Goal: Information Seeking & Learning: Learn about a topic

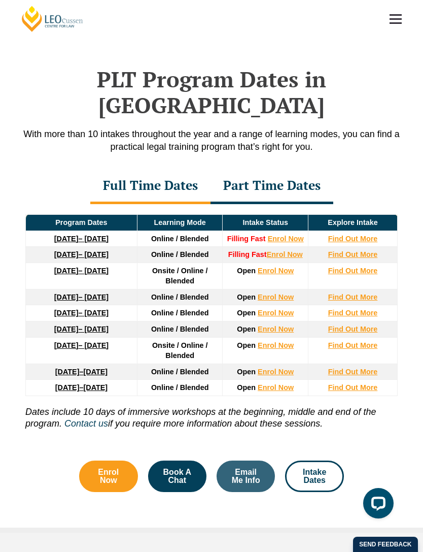
click at [359, 250] on strong "Find Out More" at bounding box center [354, 254] width 50 height 8
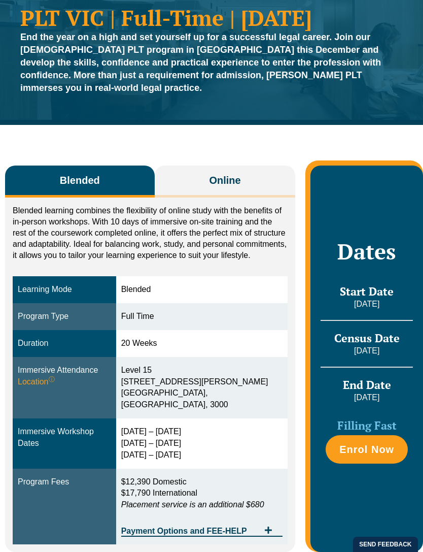
click at [248, 168] on button "Online" at bounding box center [225, 182] width 141 height 32
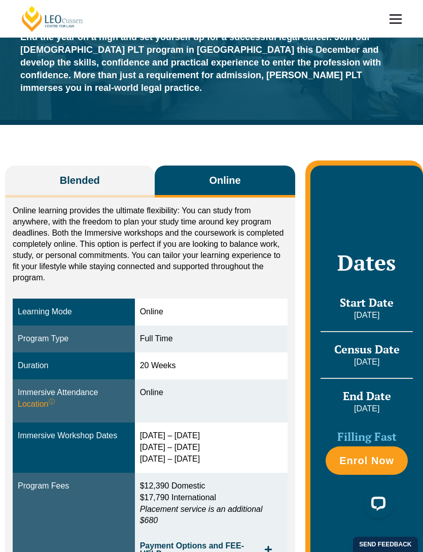
click at [126, 170] on button "Blended" at bounding box center [80, 182] width 150 height 32
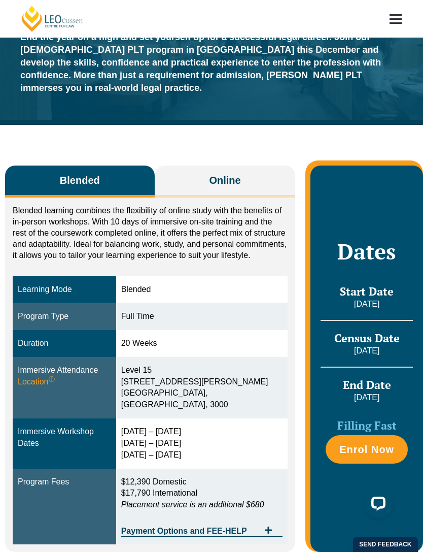
click at [245, 166] on button "Online" at bounding box center [225, 182] width 141 height 32
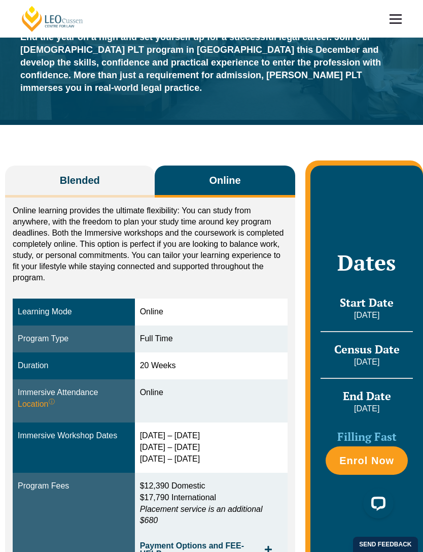
click at [137, 166] on button "Blended" at bounding box center [80, 182] width 150 height 32
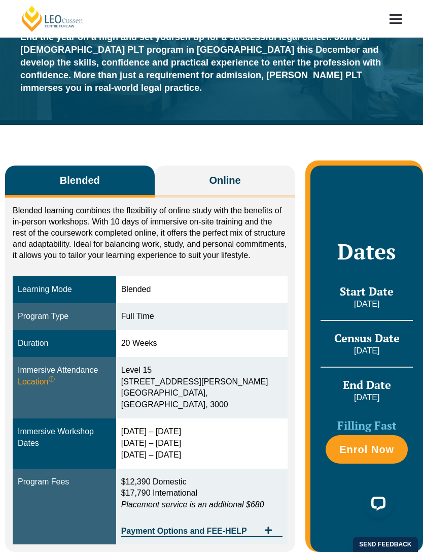
click at [253, 167] on button "Online" at bounding box center [225, 182] width 141 height 32
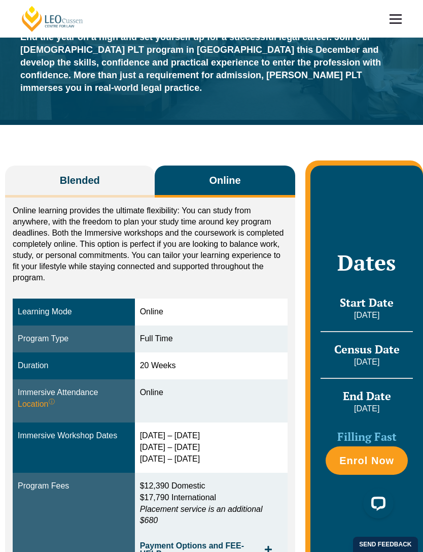
click at [111, 177] on button "Blended" at bounding box center [80, 182] width 150 height 32
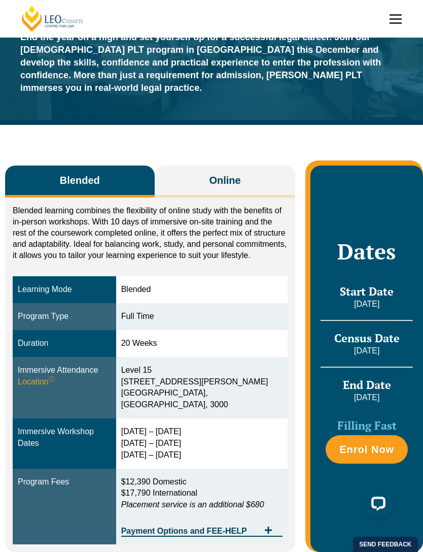
click at [276, 166] on button "Online" at bounding box center [225, 182] width 141 height 32
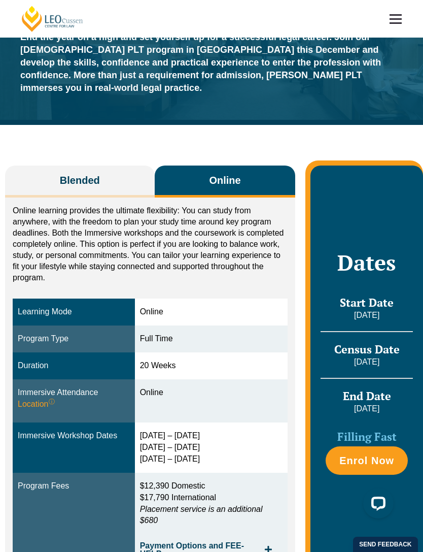
click at [111, 168] on button "Blended" at bounding box center [80, 182] width 150 height 32
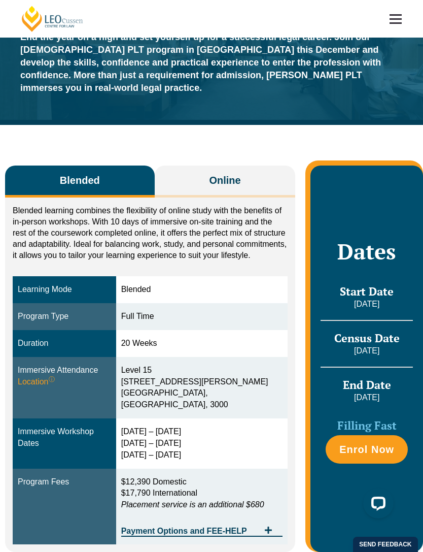
click at [235, 166] on button "Online" at bounding box center [225, 182] width 141 height 32
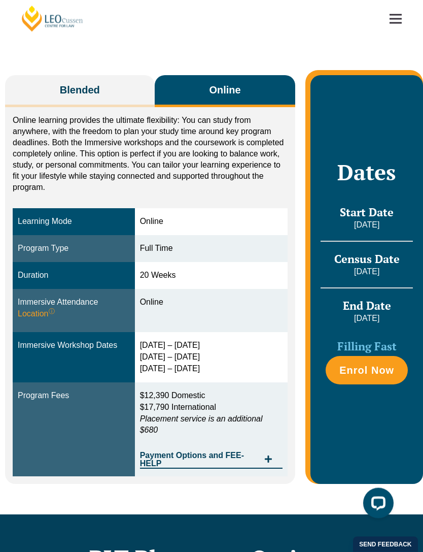
scroll to position [147, 0]
click at [114, 84] on button "Blended" at bounding box center [80, 91] width 150 height 32
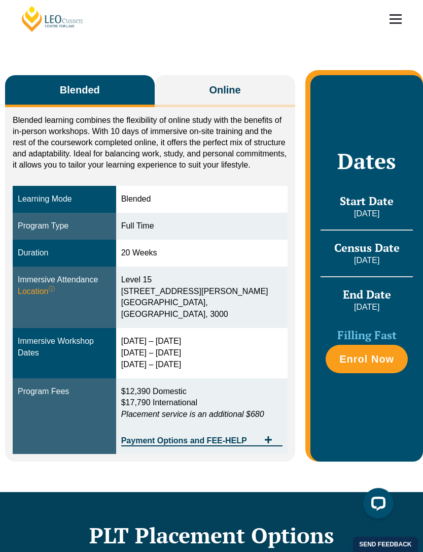
click at [250, 83] on button "Online" at bounding box center [225, 91] width 141 height 32
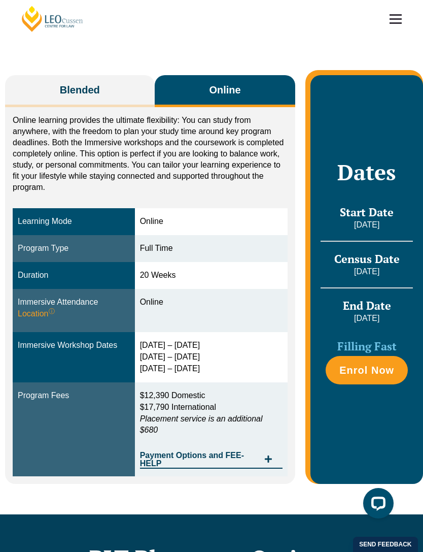
click at [127, 78] on button "Blended" at bounding box center [80, 91] width 150 height 32
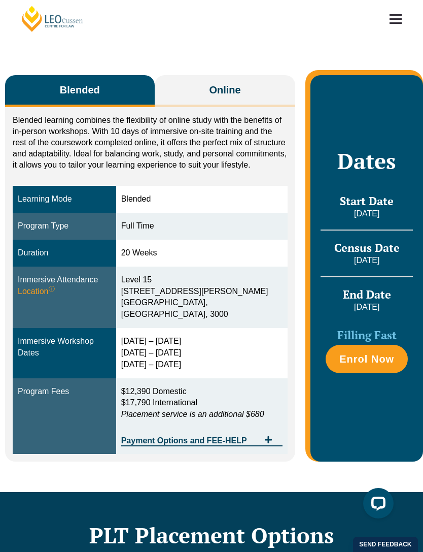
click at [252, 82] on button "Online" at bounding box center [225, 91] width 141 height 32
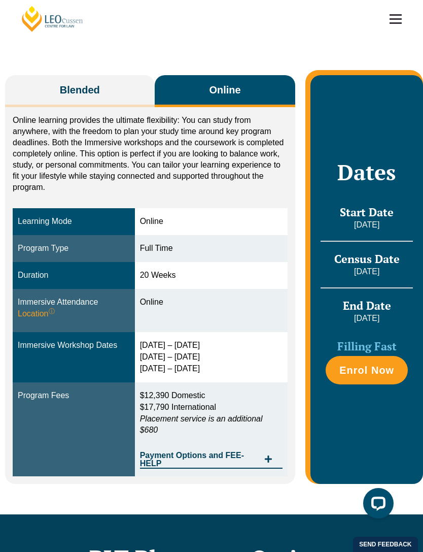
click at [104, 87] on button "Blended" at bounding box center [80, 91] width 150 height 32
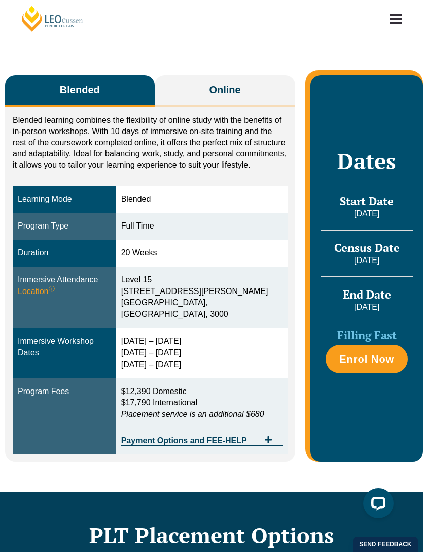
click at [229, 115] on p "Blended learning combines the flexibility of online study with the benefits of …" at bounding box center [150, 143] width 275 height 56
click at [232, 107] on div "Blended learning combines the flexibility of online study with the benefits of …" at bounding box center [150, 284] width 290 height 354
click at [231, 107] on div "Blended learning combines the flexibility of online study with the benefits of …" at bounding box center [150, 284] width 290 height 354
click at [254, 87] on button "Online" at bounding box center [225, 91] width 141 height 32
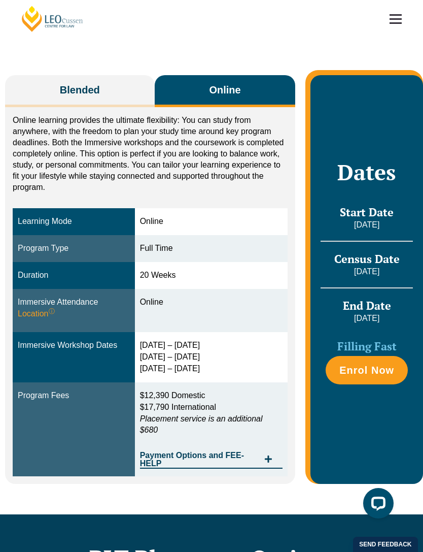
click at [116, 75] on button "Blended" at bounding box center [80, 91] width 150 height 32
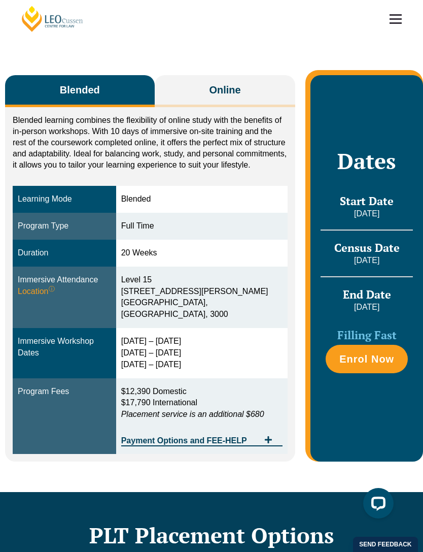
click at [239, 83] on span "Online" at bounding box center [224, 90] width 31 height 14
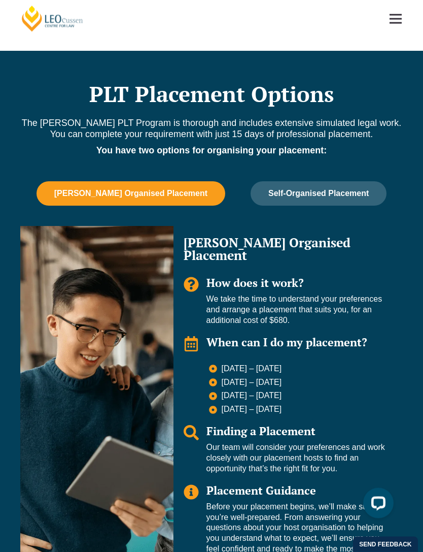
scroll to position [610, 0]
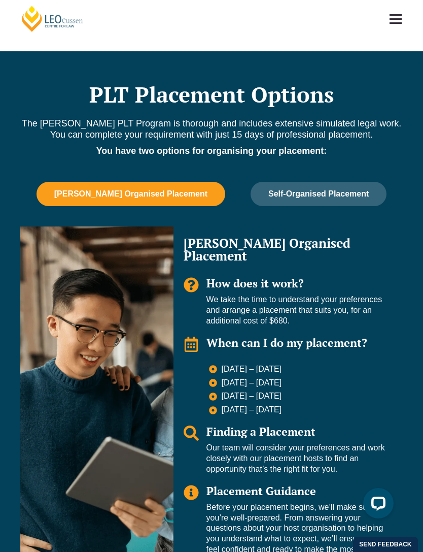
click at [351, 189] on span "Self-Organised Placement" at bounding box center [319, 193] width 101 height 9
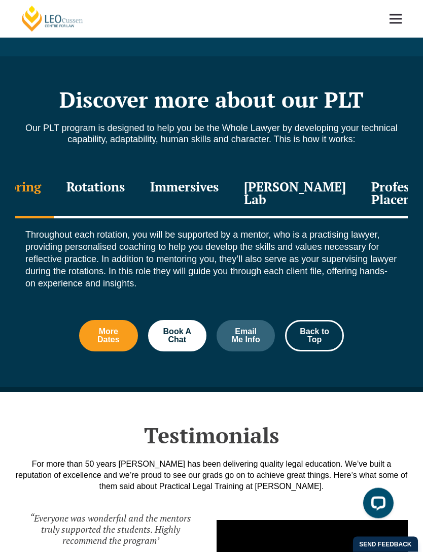
scroll to position [1111, 0]
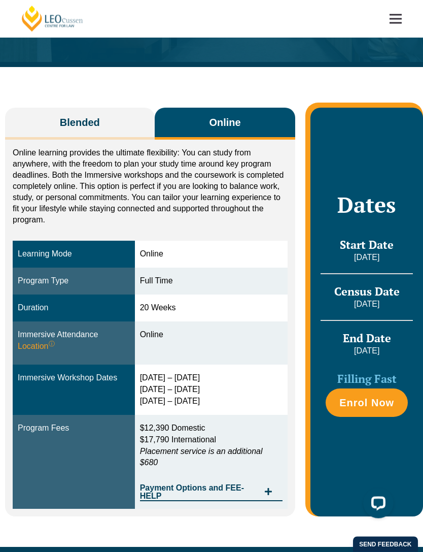
click at [120, 112] on button "Blended" at bounding box center [80, 124] width 150 height 32
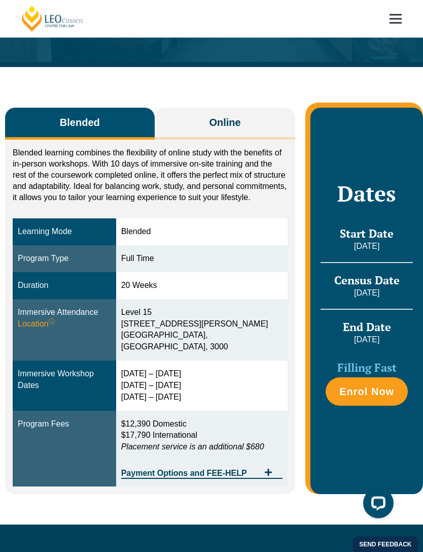
scroll to position [114, 0]
click at [221, 115] on span "Online" at bounding box center [224, 122] width 31 height 14
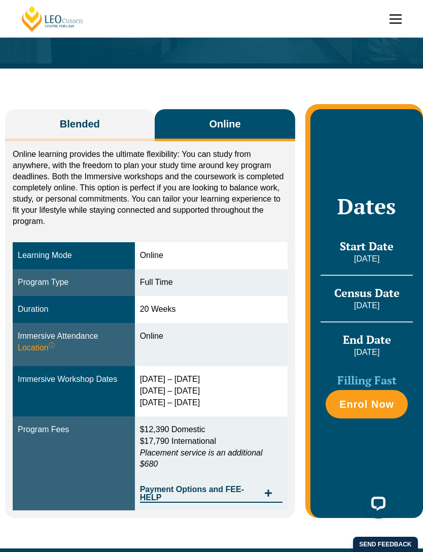
scroll to position [112, 0]
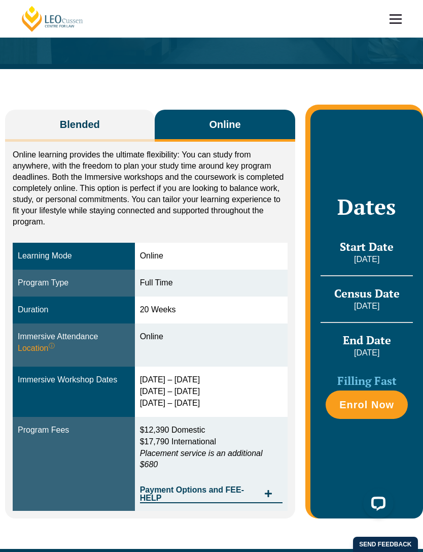
click at [247, 114] on button "Online" at bounding box center [225, 126] width 141 height 32
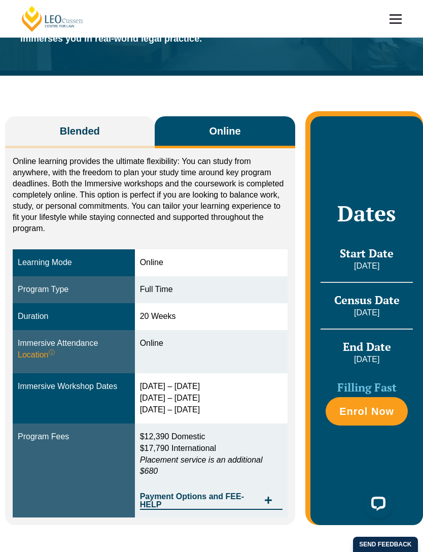
scroll to position [0, 0]
